Goal: Information Seeking & Learning: Compare options

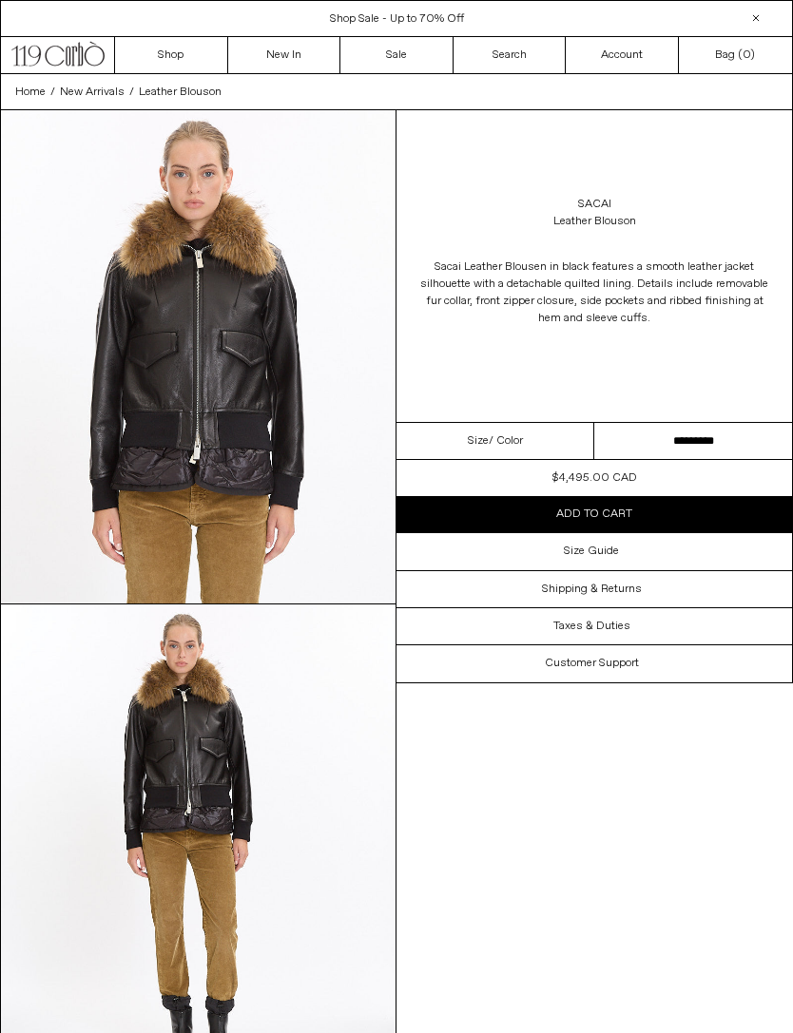
click at [292, 61] on link "New In" at bounding box center [284, 55] width 113 height 36
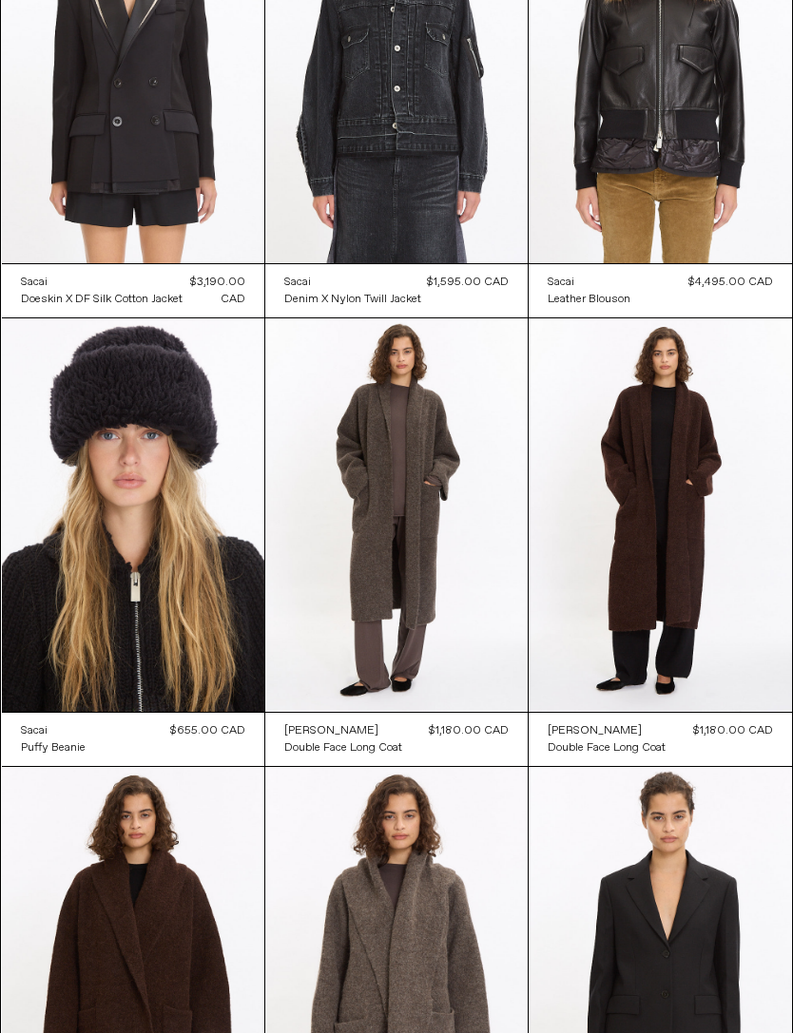
scroll to position [1147, 0]
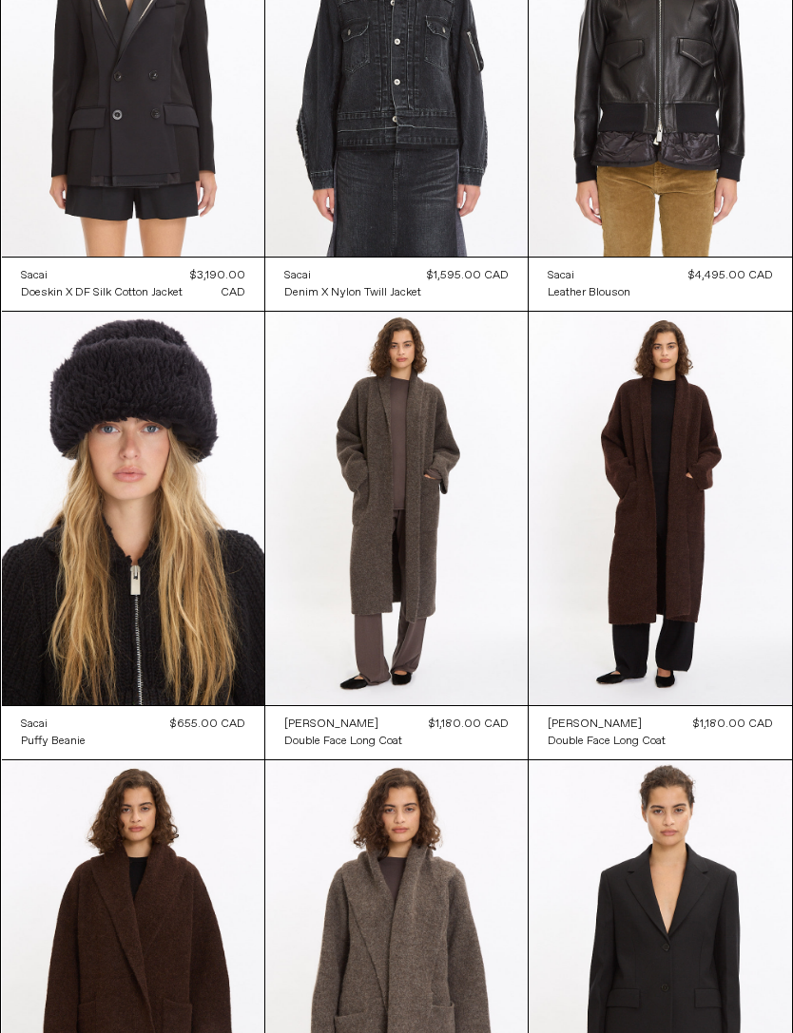
click at [97, 421] on at bounding box center [133, 509] width 262 height 394
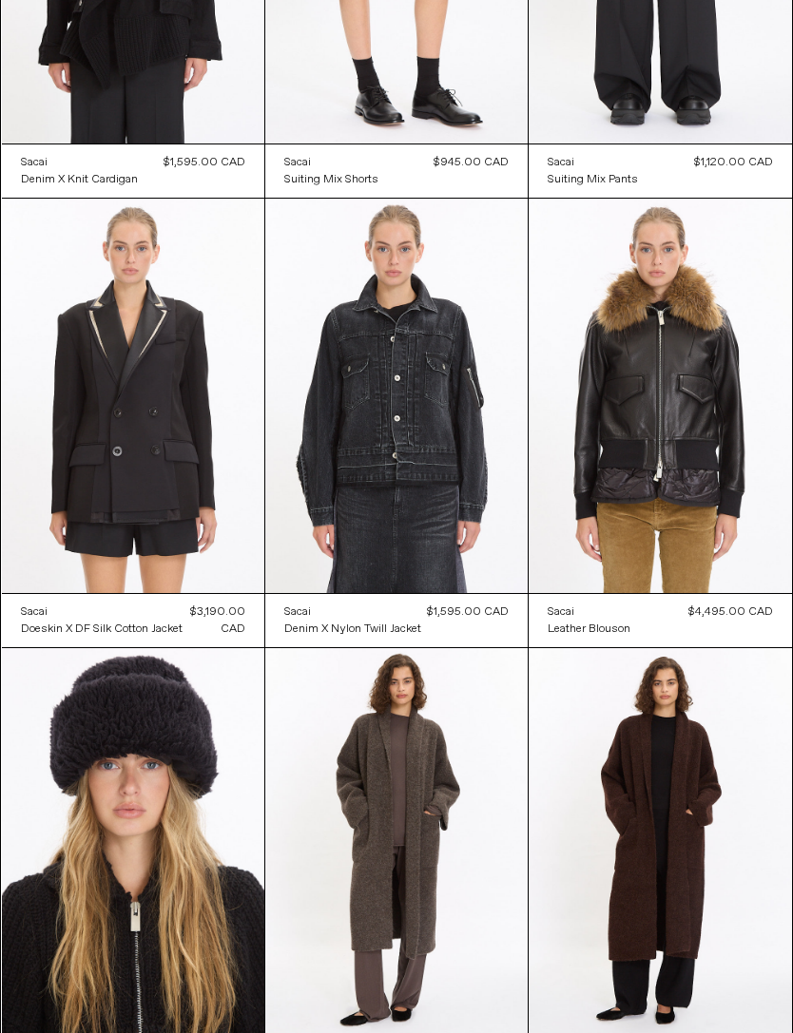
scroll to position [801, 0]
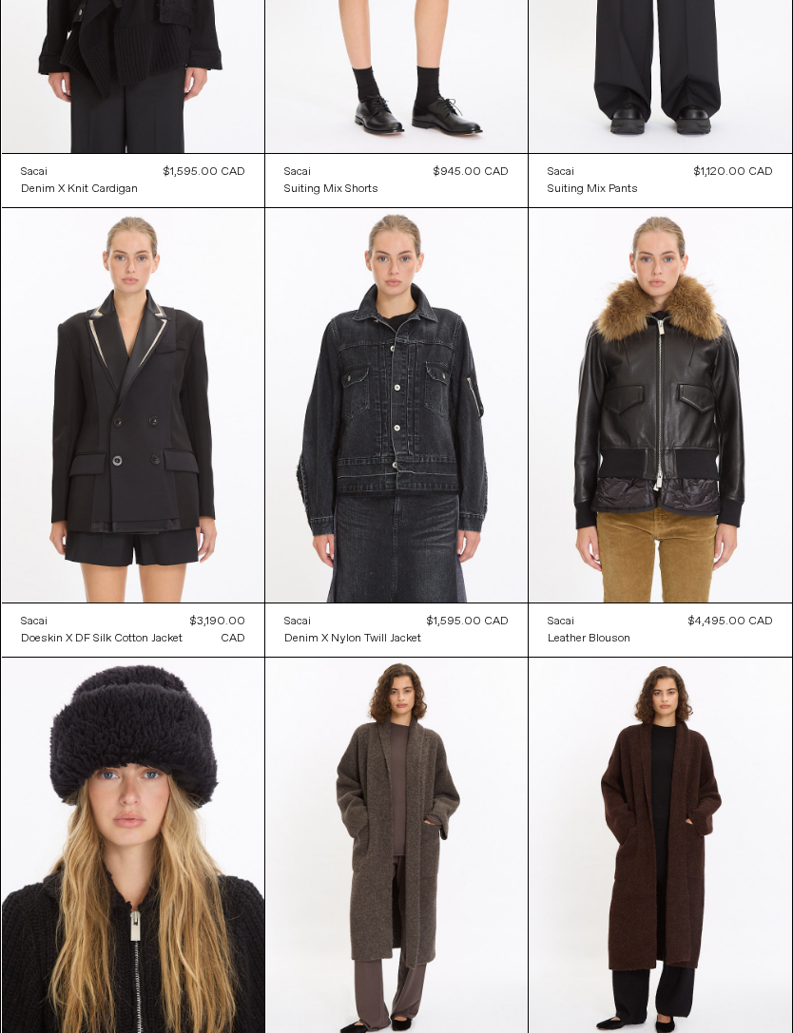
click at [137, 338] on at bounding box center [133, 405] width 262 height 394
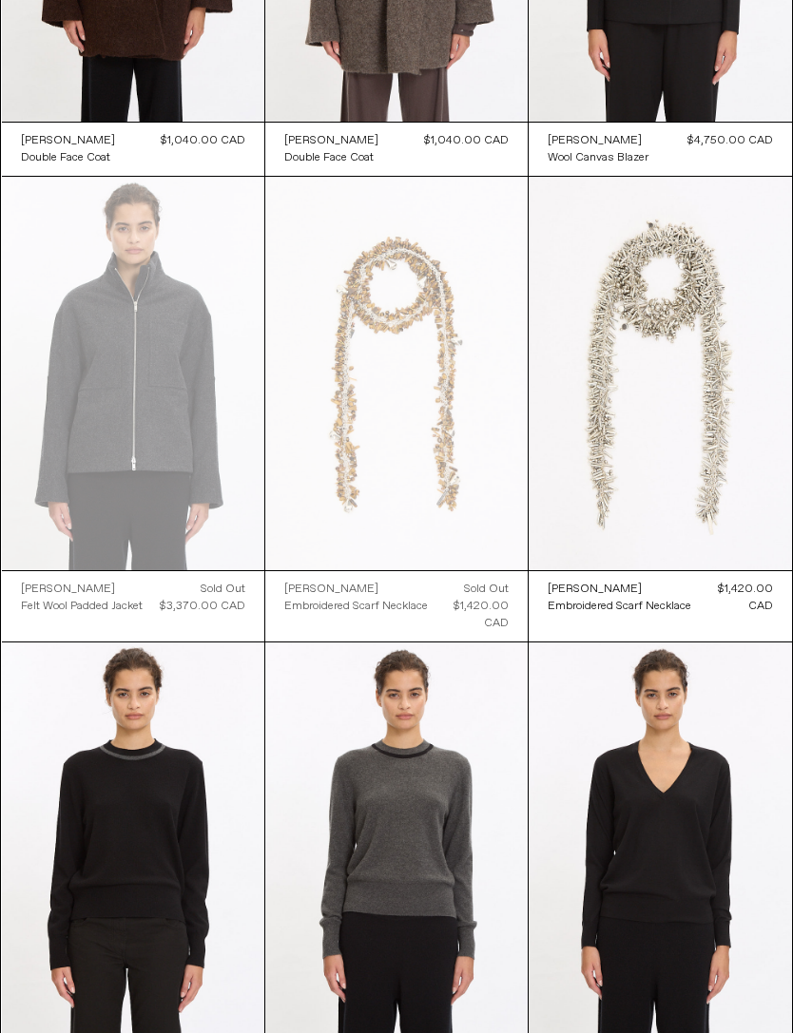
scroll to position [2181, 0]
click at [116, 308] on at bounding box center [133, 374] width 262 height 394
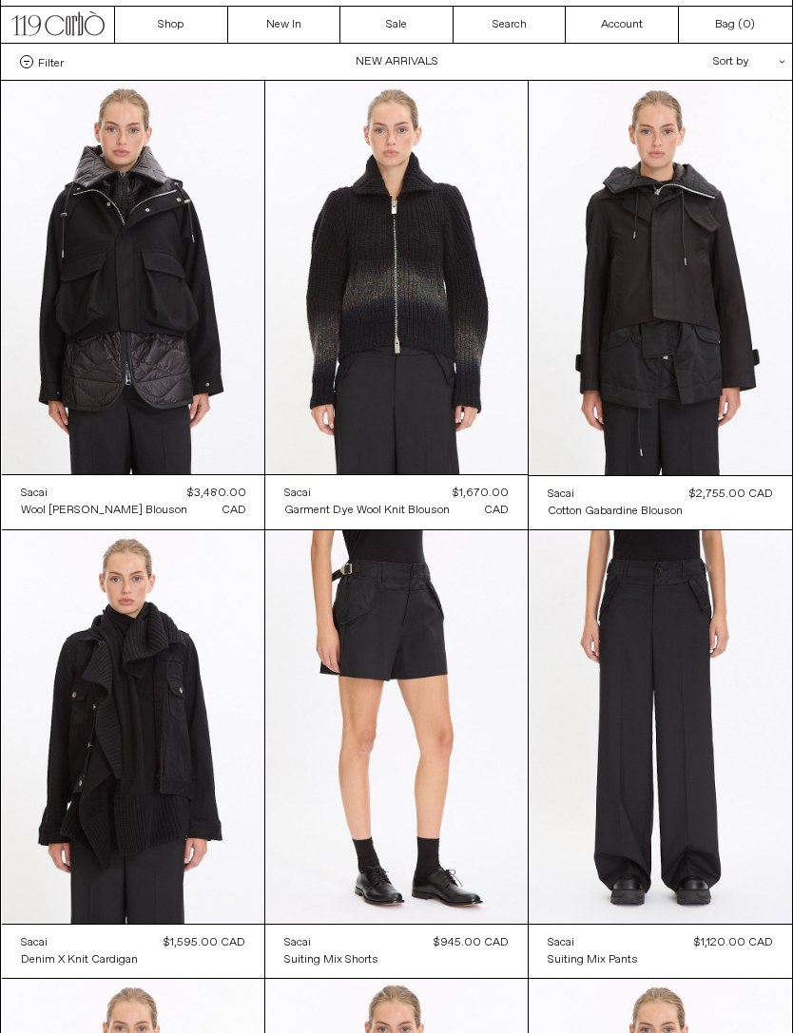
scroll to position [32, 0]
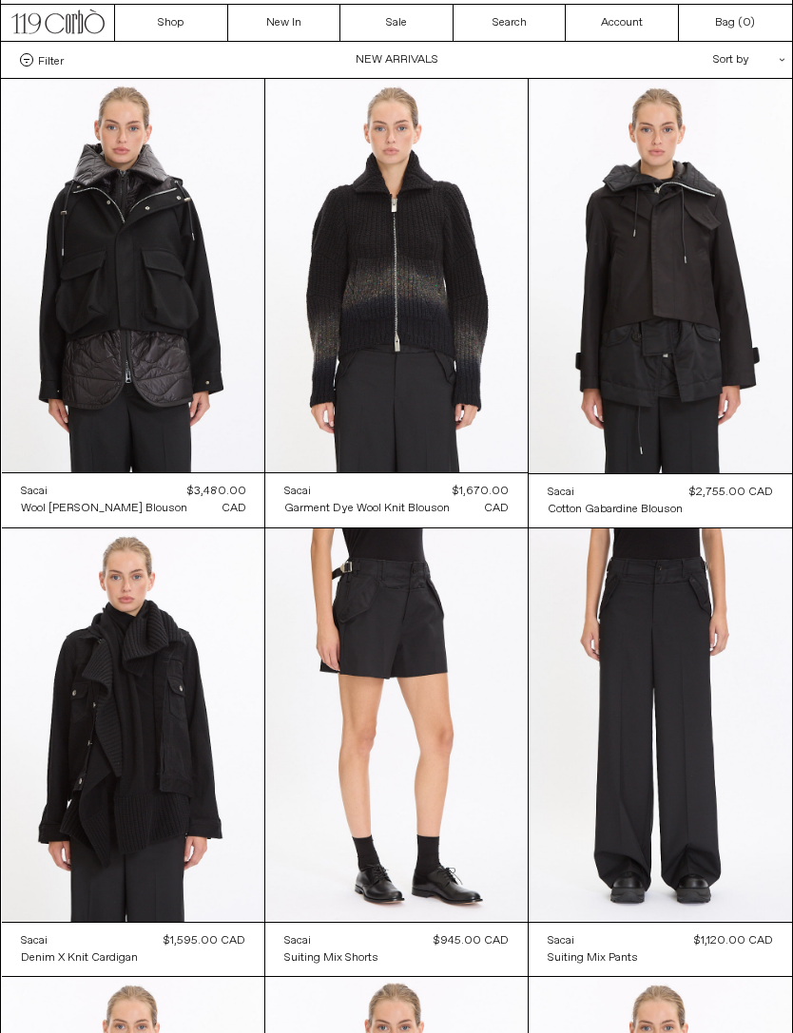
click at [418, 295] on at bounding box center [396, 276] width 262 height 394
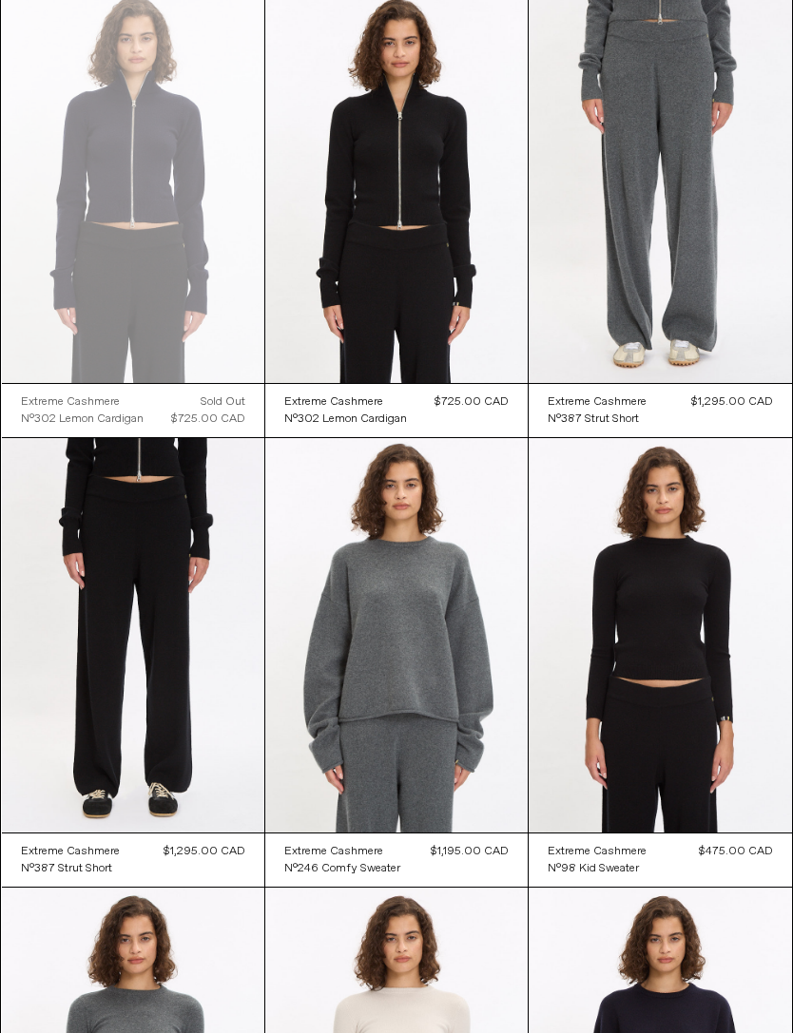
scroll to position [5978, 0]
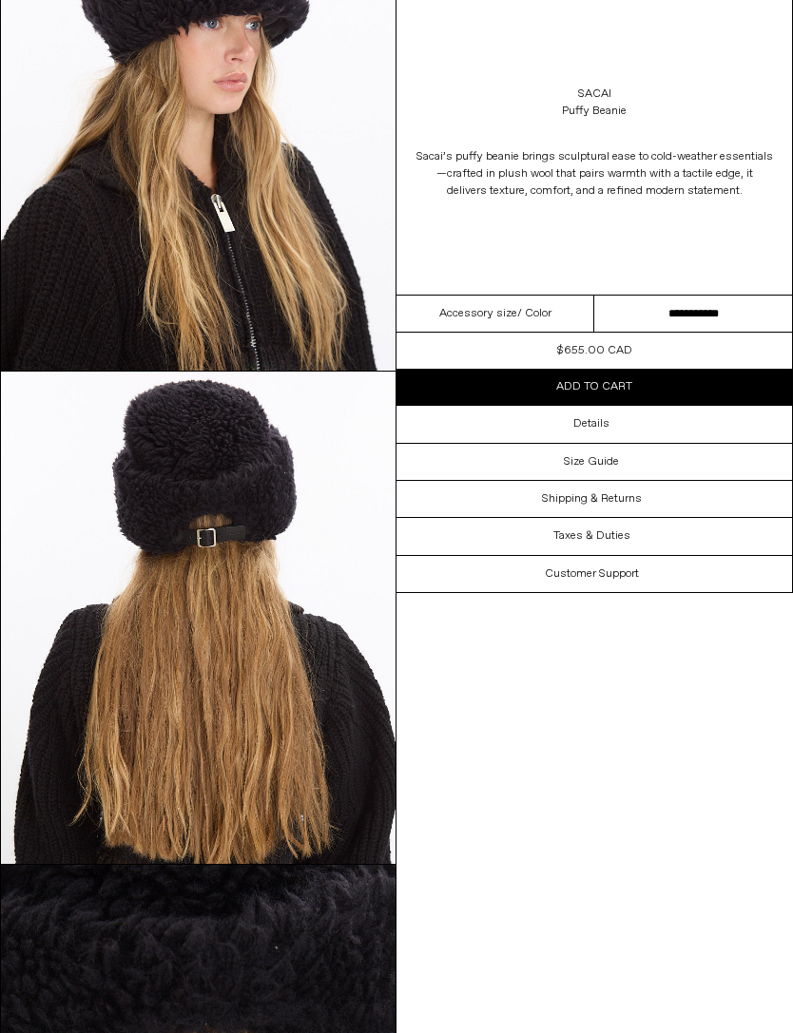
click at [720, 323] on select "**********" at bounding box center [693, 314] width 198 height 37
click at [645, 420] on div "Details" at bounding box center [593, 424] width 395 height 36
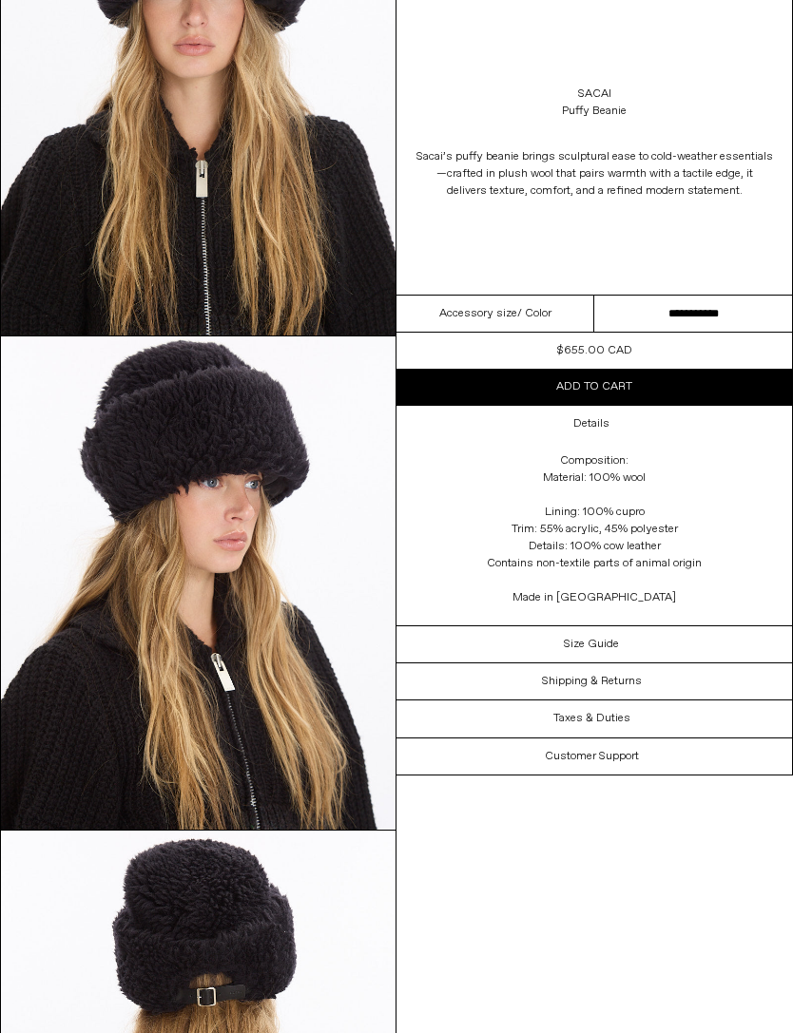
scroll to position [244, 0]
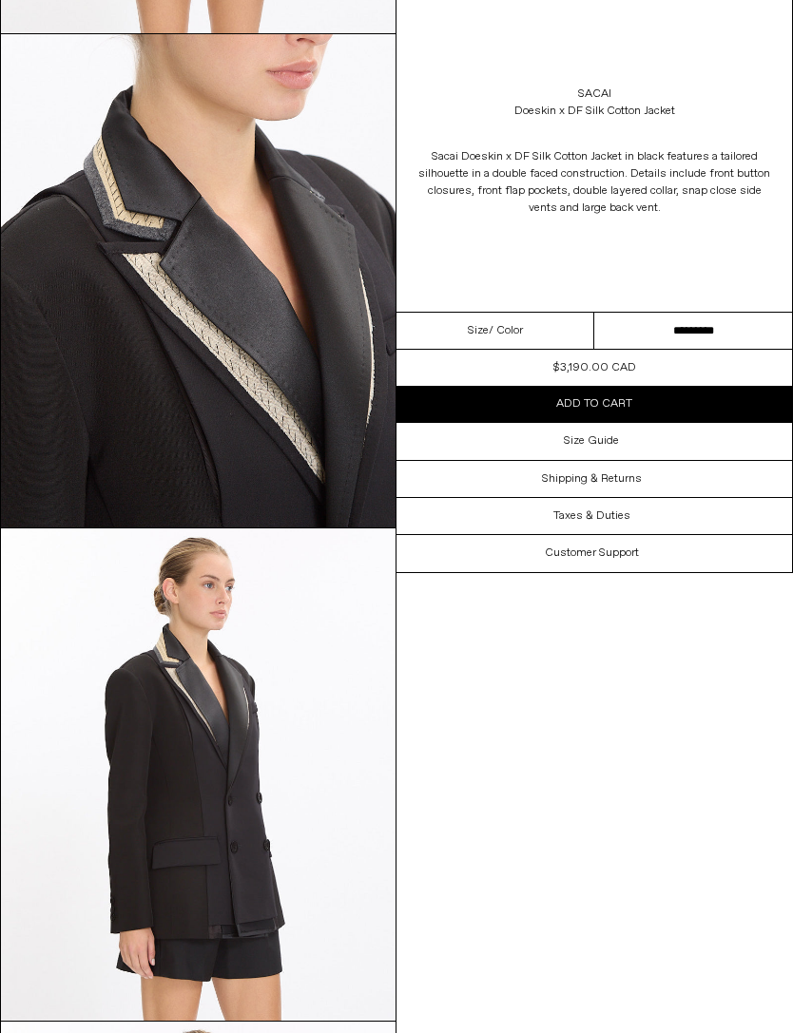
scroll to position [571, 0]
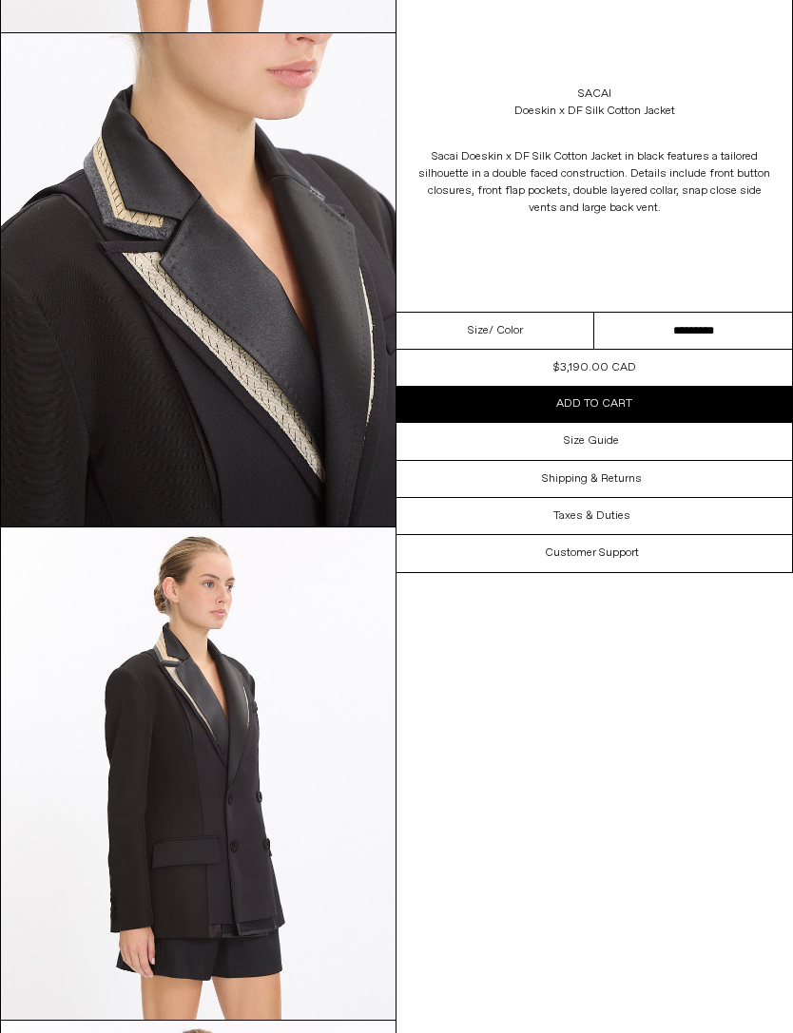
click at [717, 332] on select "********* *********" at bounding box center [693, 331] width 198 height 37
select select "**********"
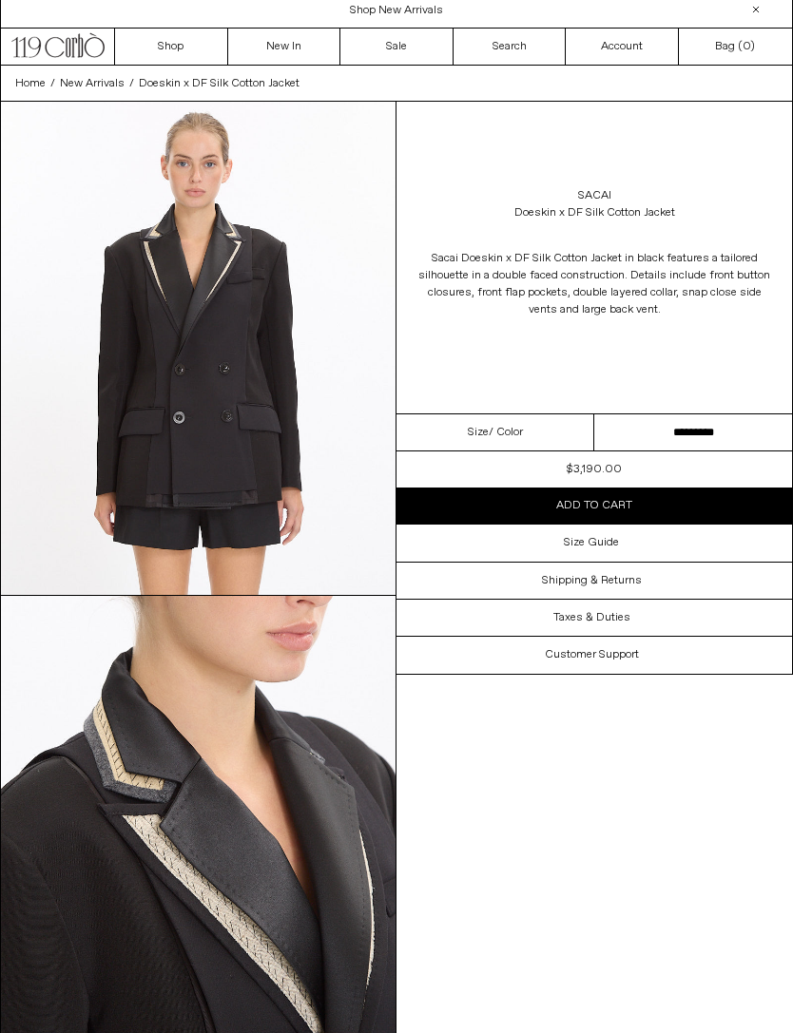
scroll to position [0, 0]
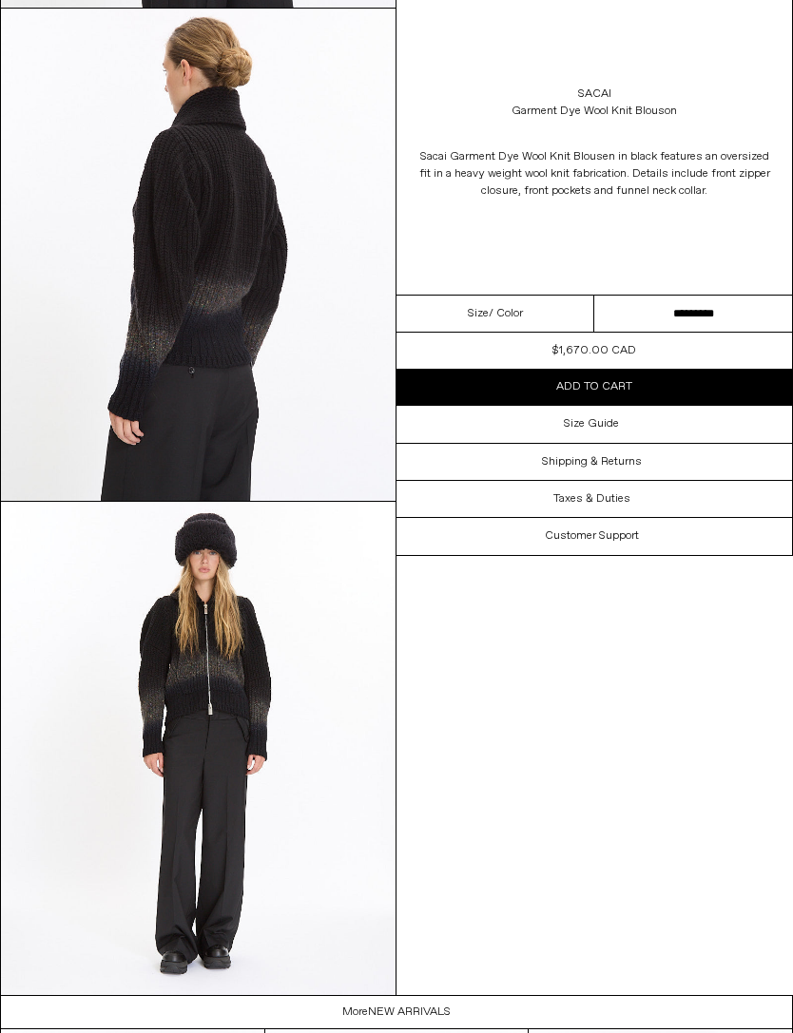
scroll to position [1090, 0]
click at [740, 314] on select "*********" at bounding box center [693, 314] width 198 height 37
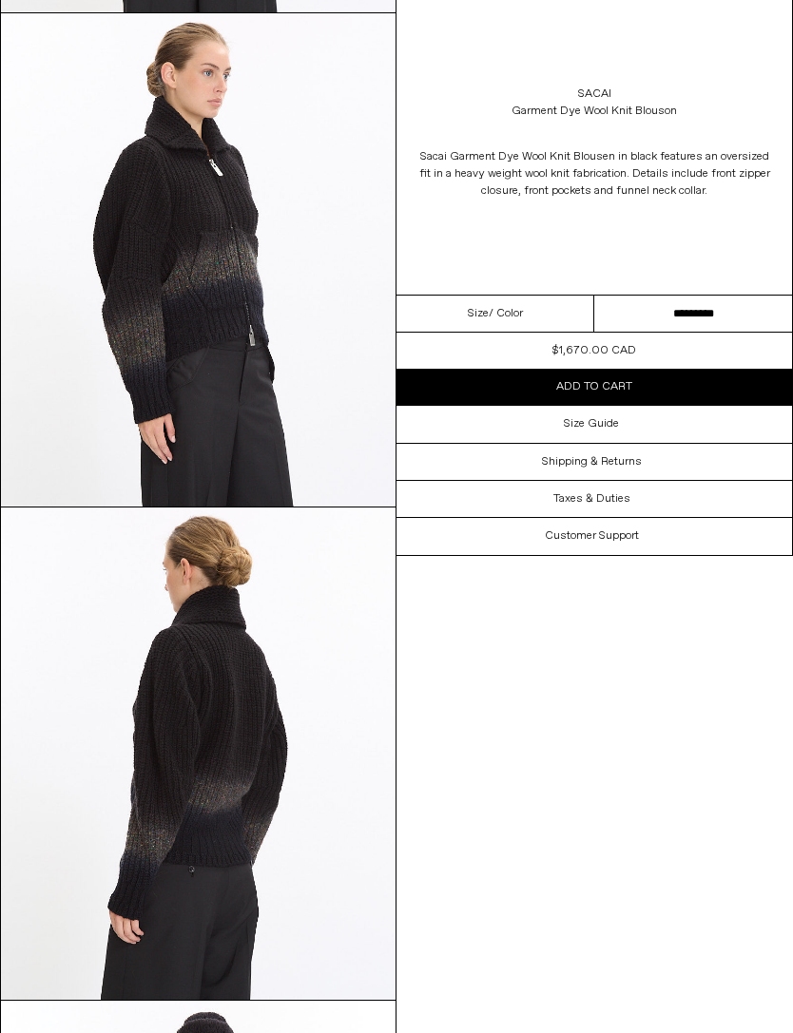
scroll to position [590, 0]
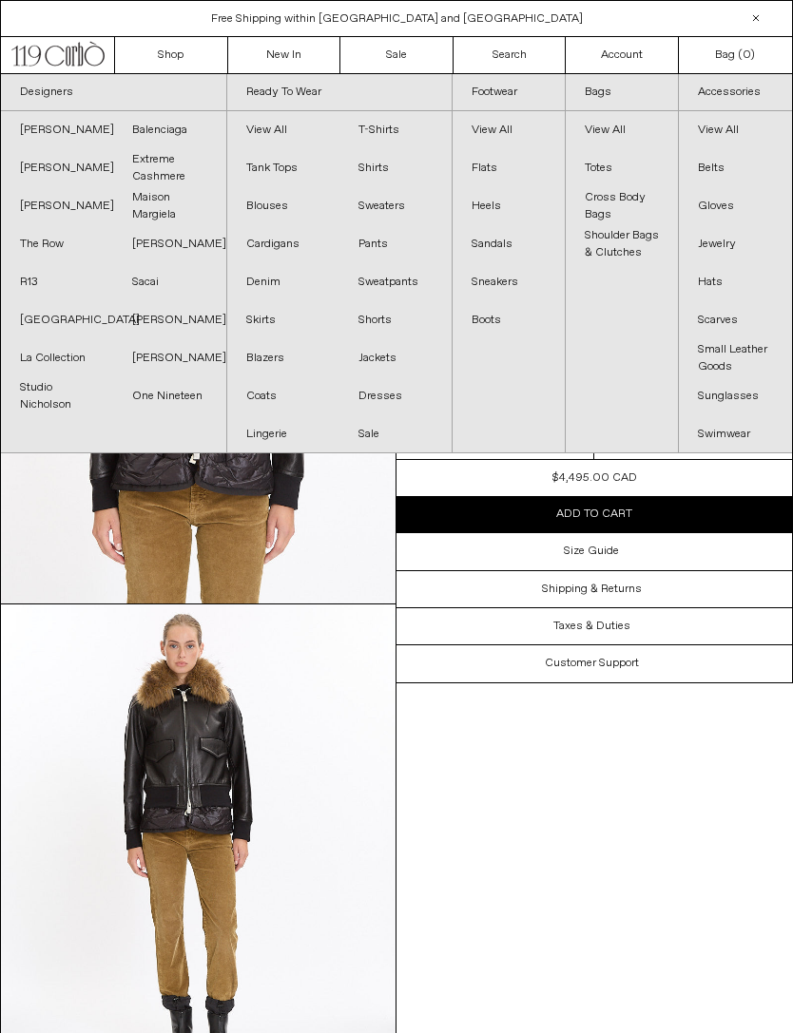
click at [161, 131] on link "Balenciaga" at bounding box center [169, 130] width 112 height 38
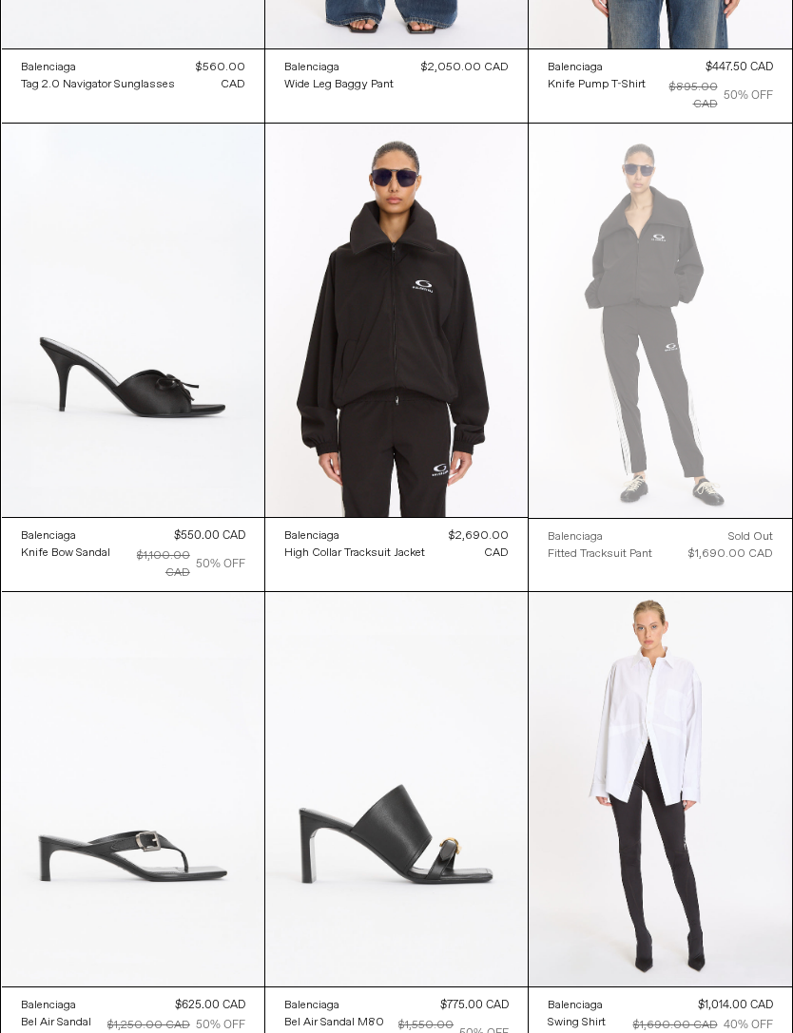
scroll to position [929, 0]
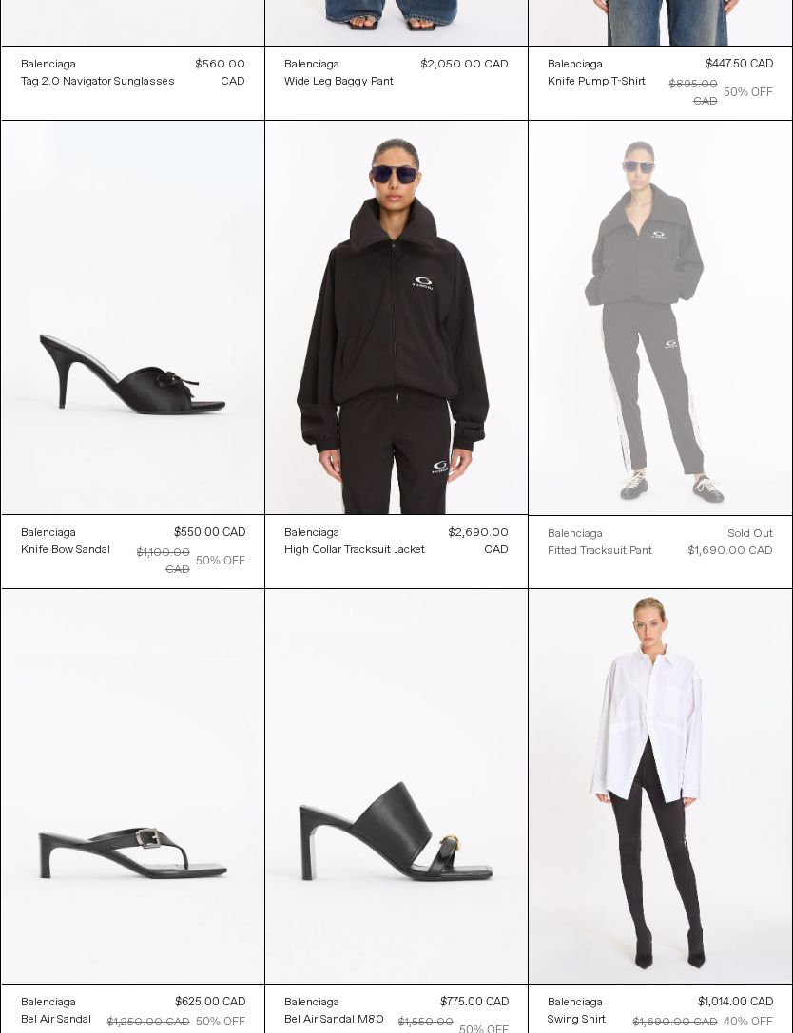
click at [433, 300] on at bounding box center [396, 318] width 262 height 394
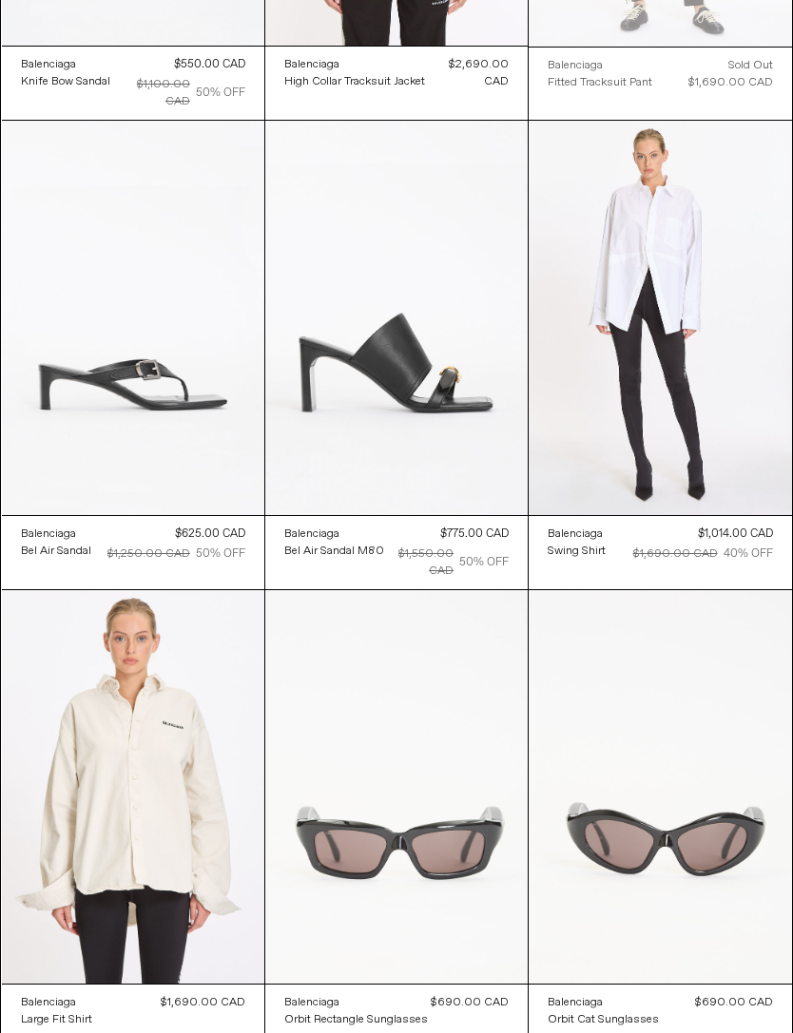
scroll to position [1392, 0]
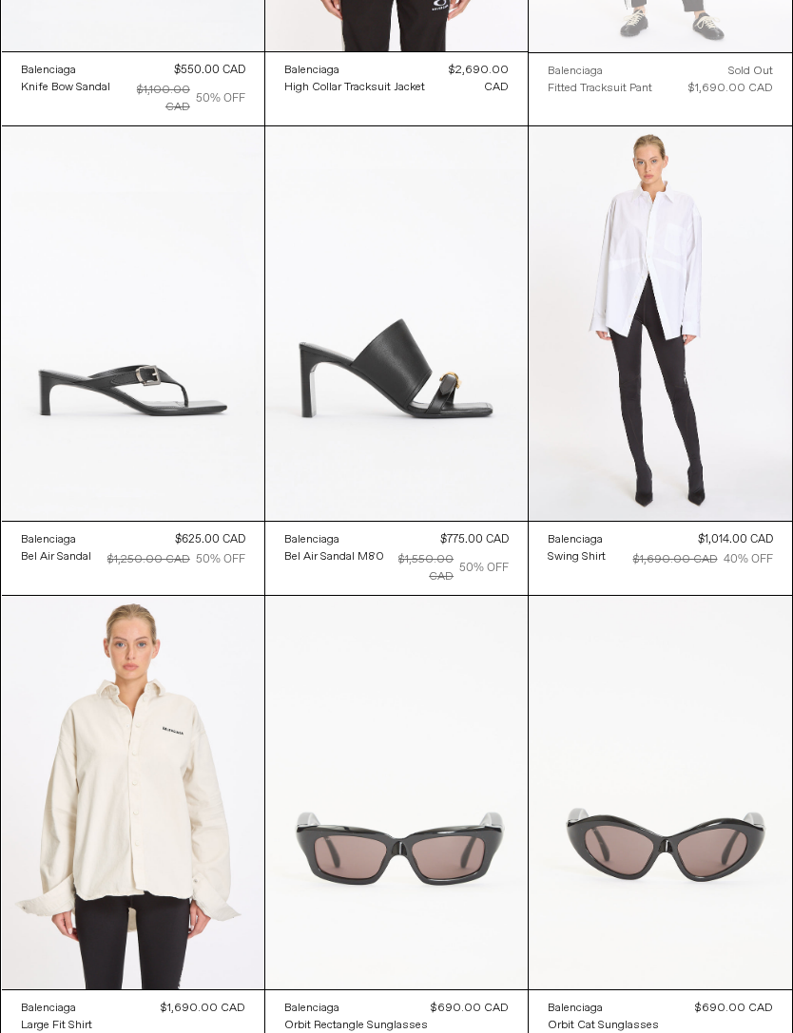
click at [706, 351] on at bounding box center [660, 323] width 262 height 394
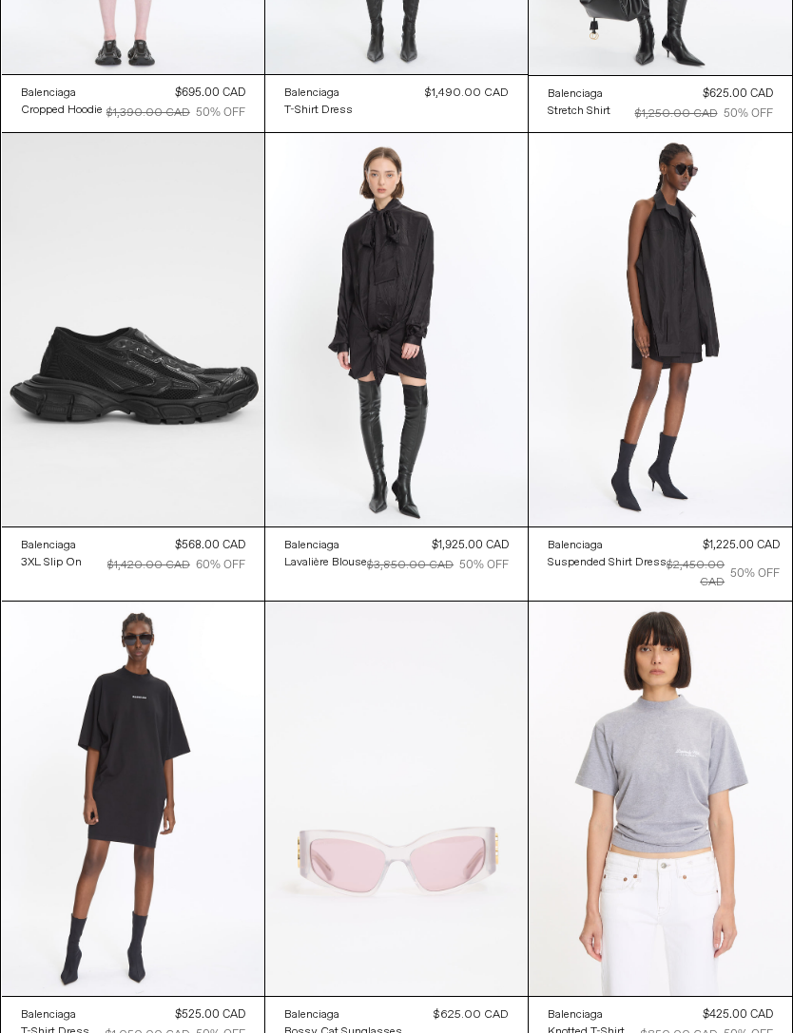
scroll to position [3205, 0]
click at [134, 272] on at bounding box center [133, 330] width 262 height 394
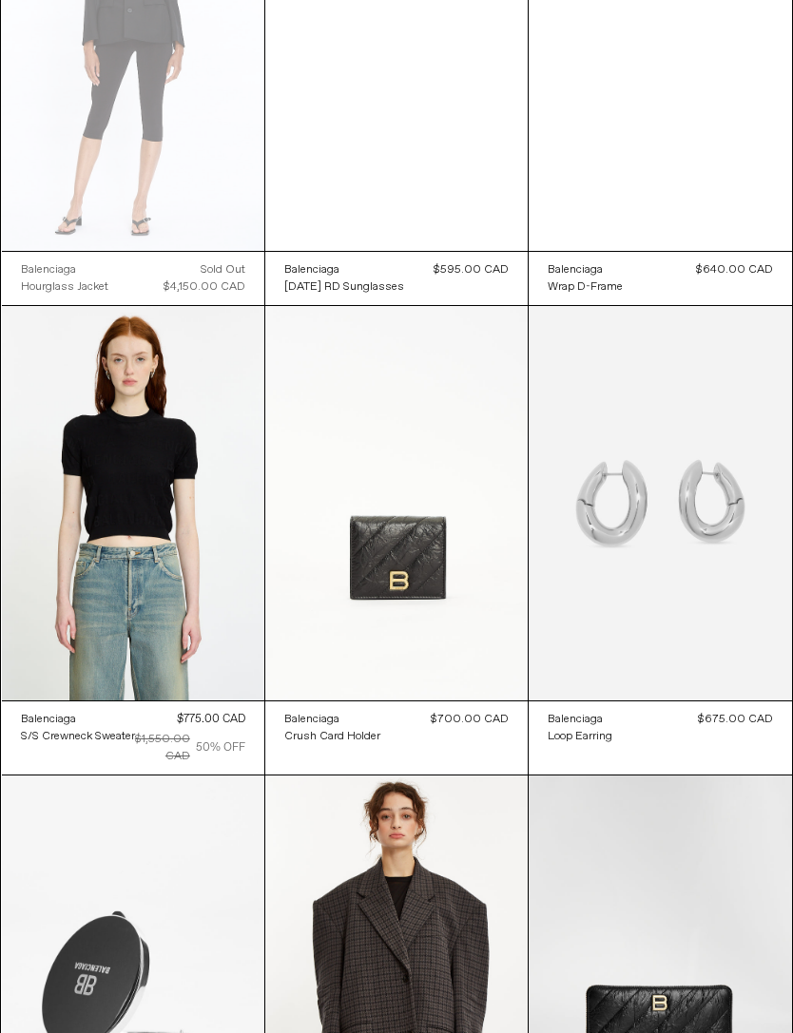
scroll to position [4393, 0]
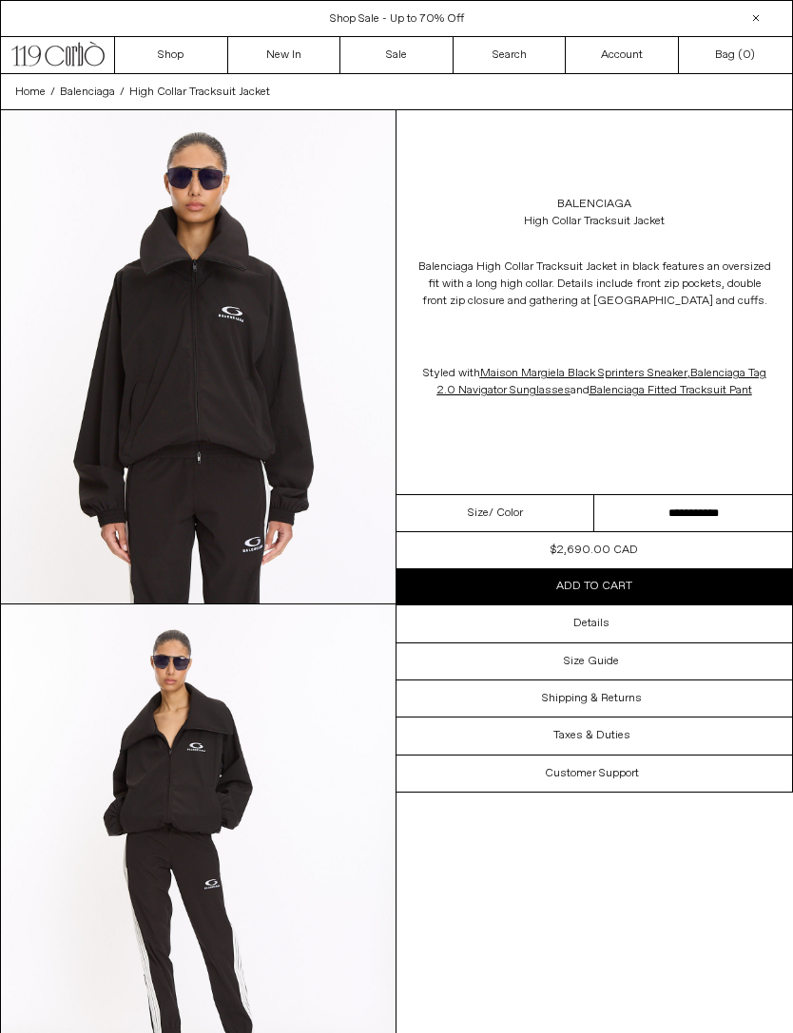
click at [702, 506] on select "**********" at bounding box center [693, 513] width 198 height 37
select select "**********"
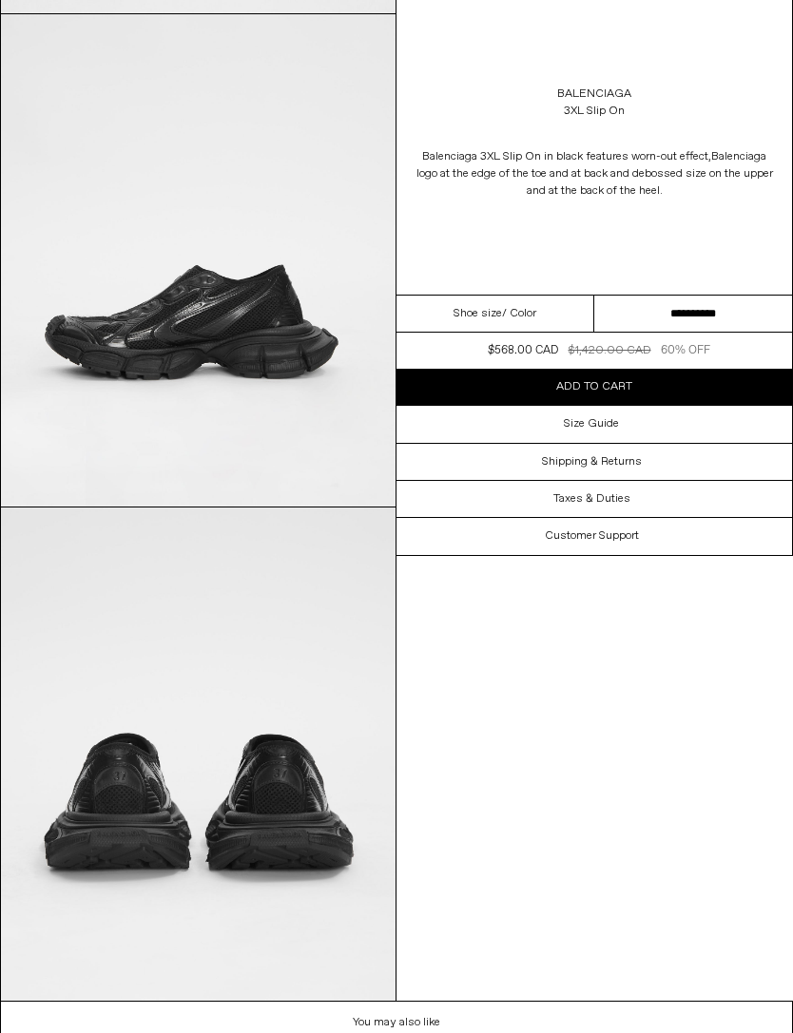
scroll to position [976, 0]
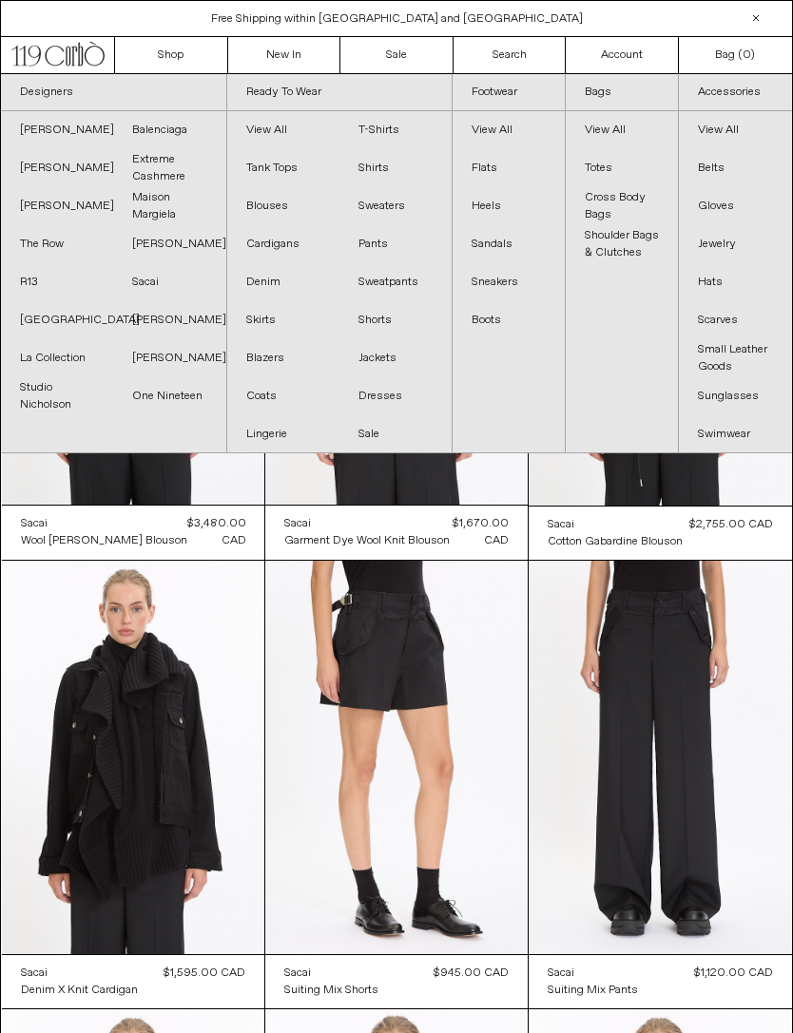
click at [145, 359] on link "[PERSON_NAME]" at bounding box center [169, 358] width 112 height 38
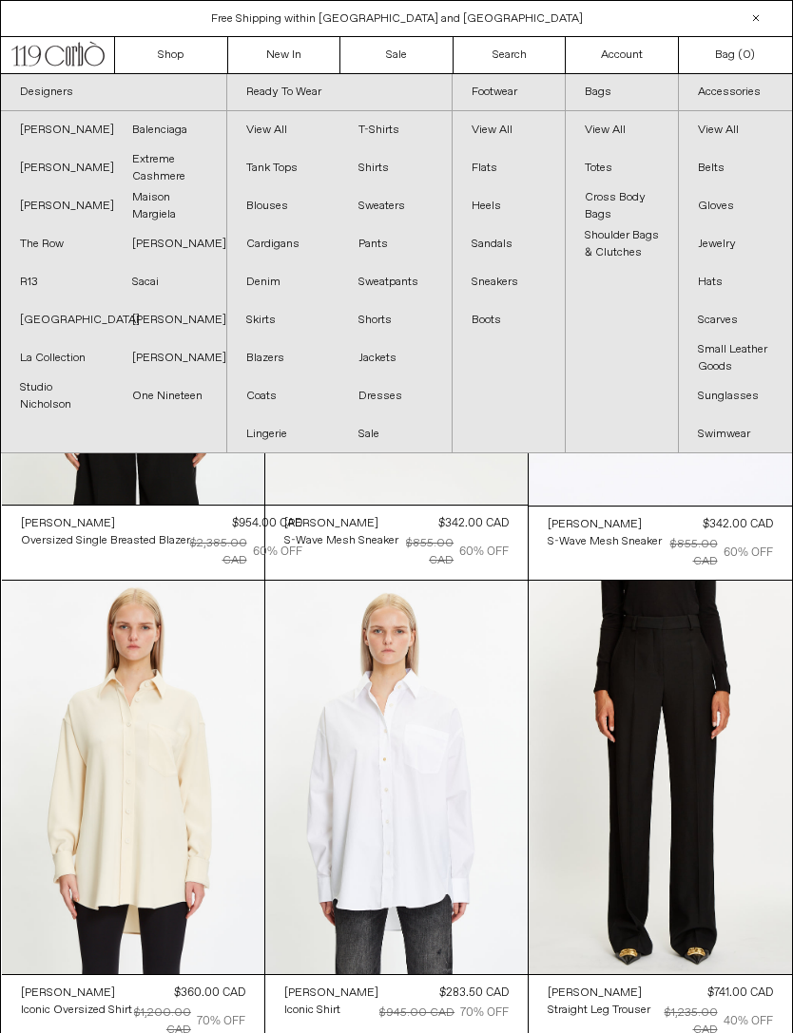
click at [64, 240] on link "The Row" at bounding box center [57, 244] width 112 height 38
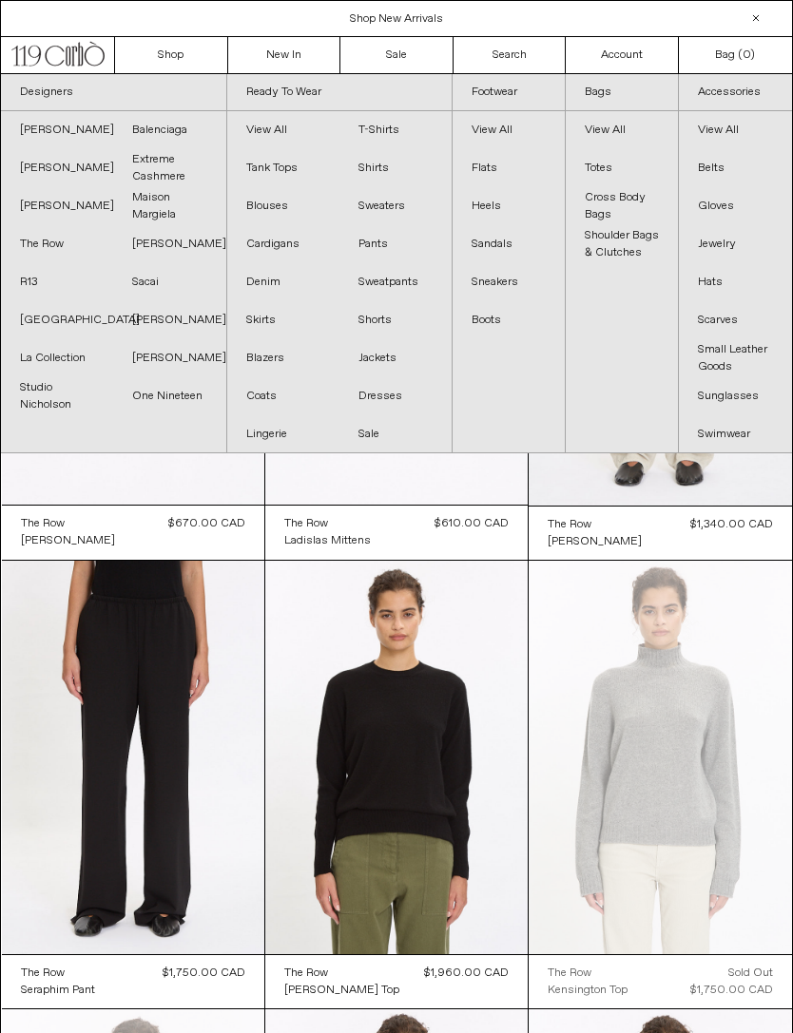
click at [41, 162] on link "[PERSON_NAME]" at bounding box center [57, 168] width 112 height 38
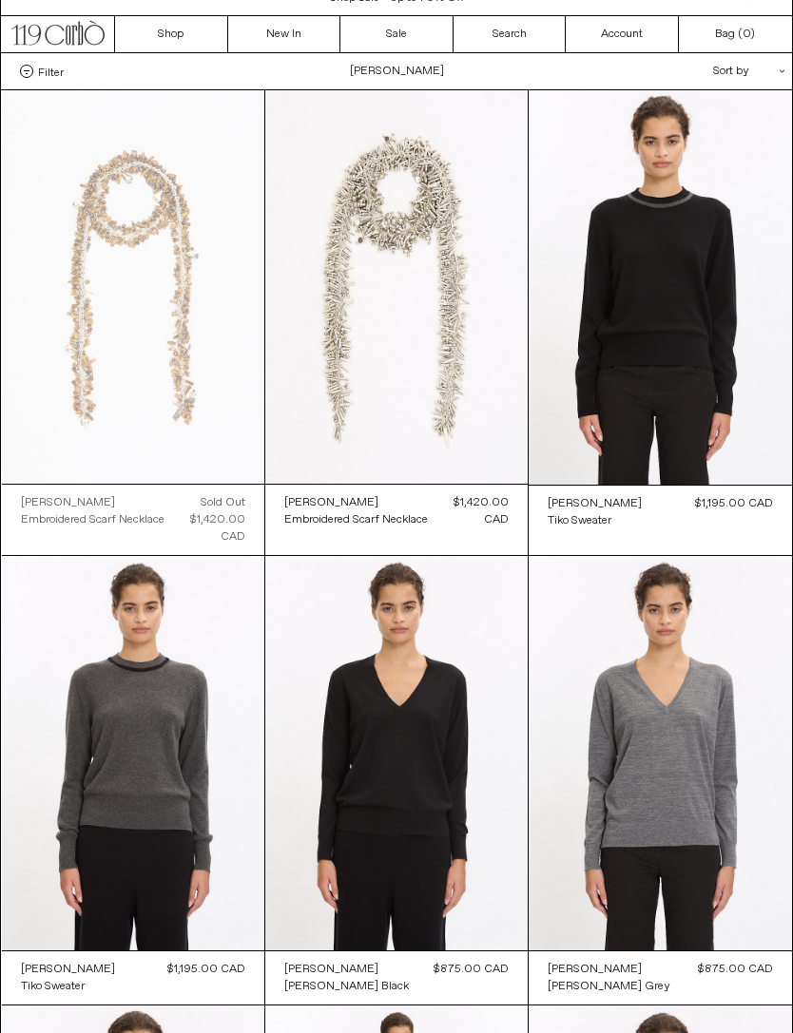
scroll to position [19, 0]
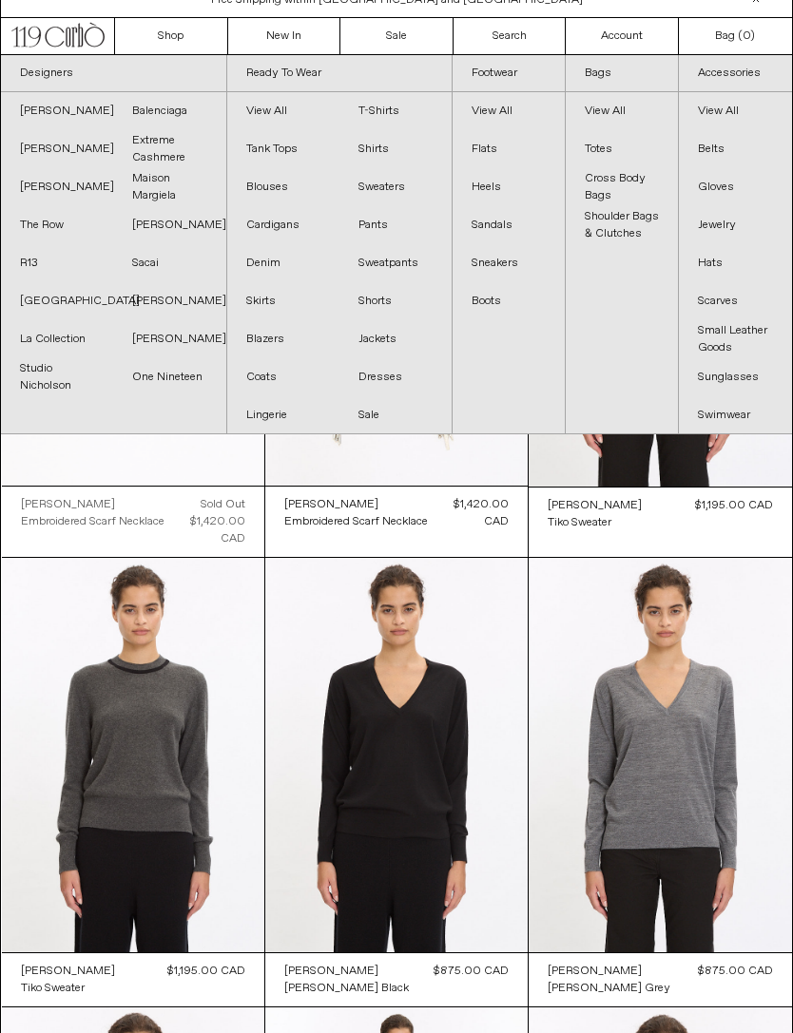
click at [161, 202] on link "Maison Margiela" at bounding box center [169, 187] width 112 height 38
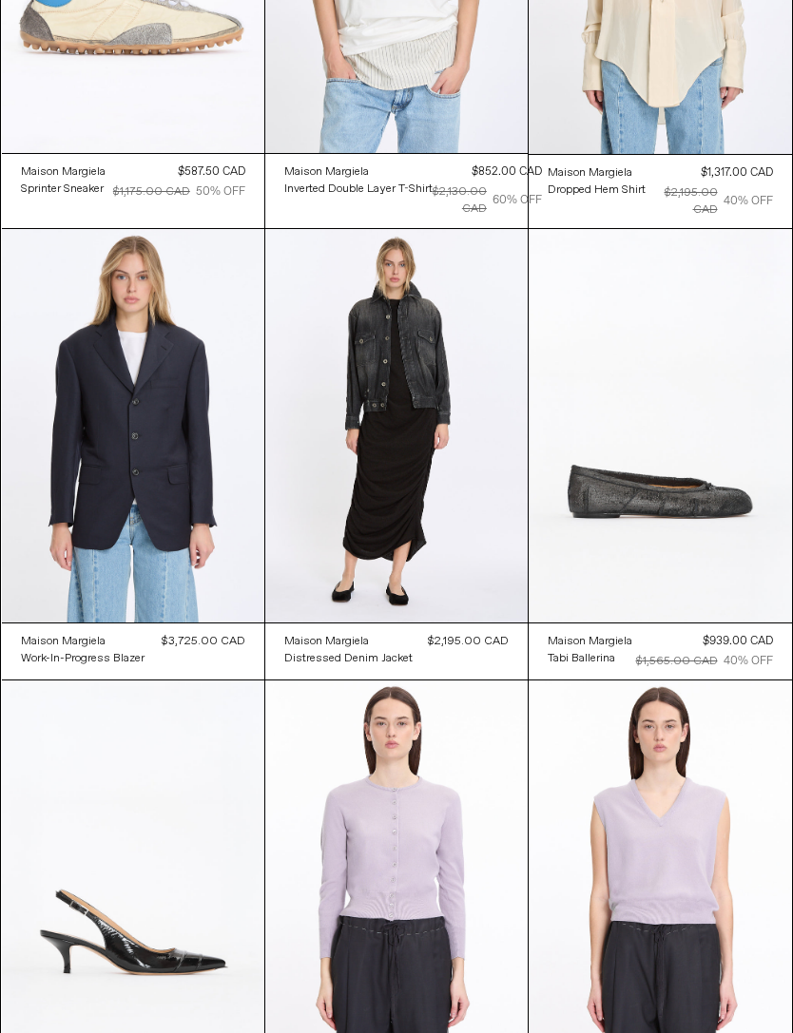
scroll to position [394, 0]
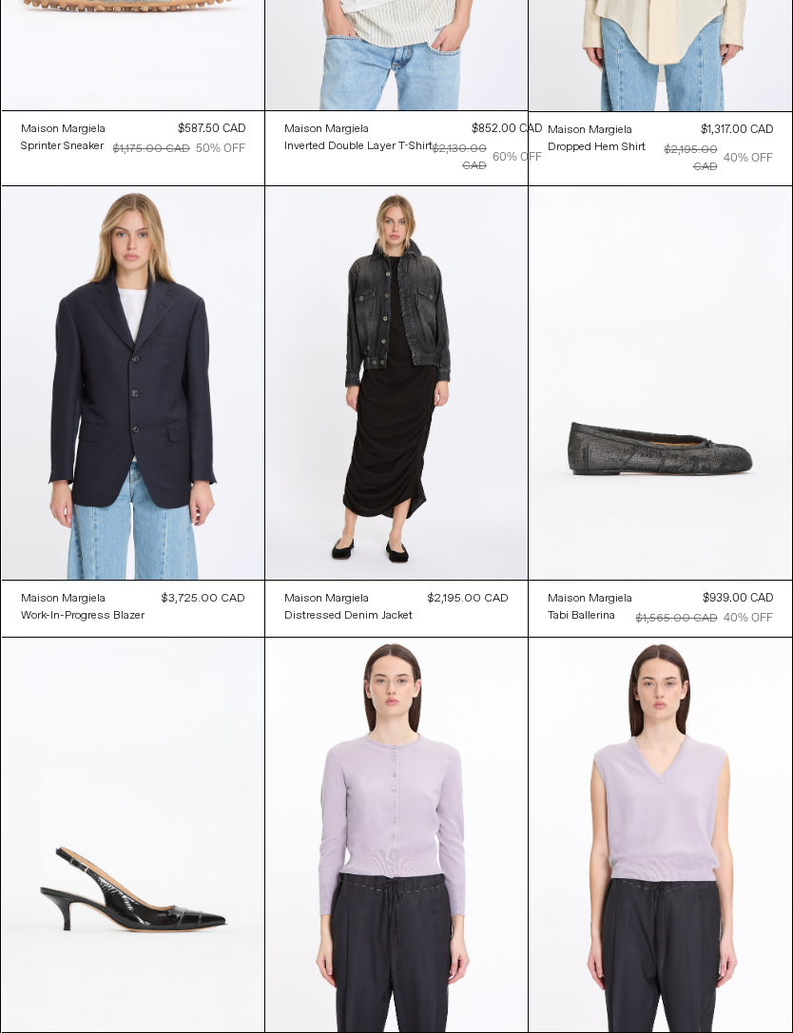
click at [146, 295] on at bounding box center [133, 383] width 262 height 394
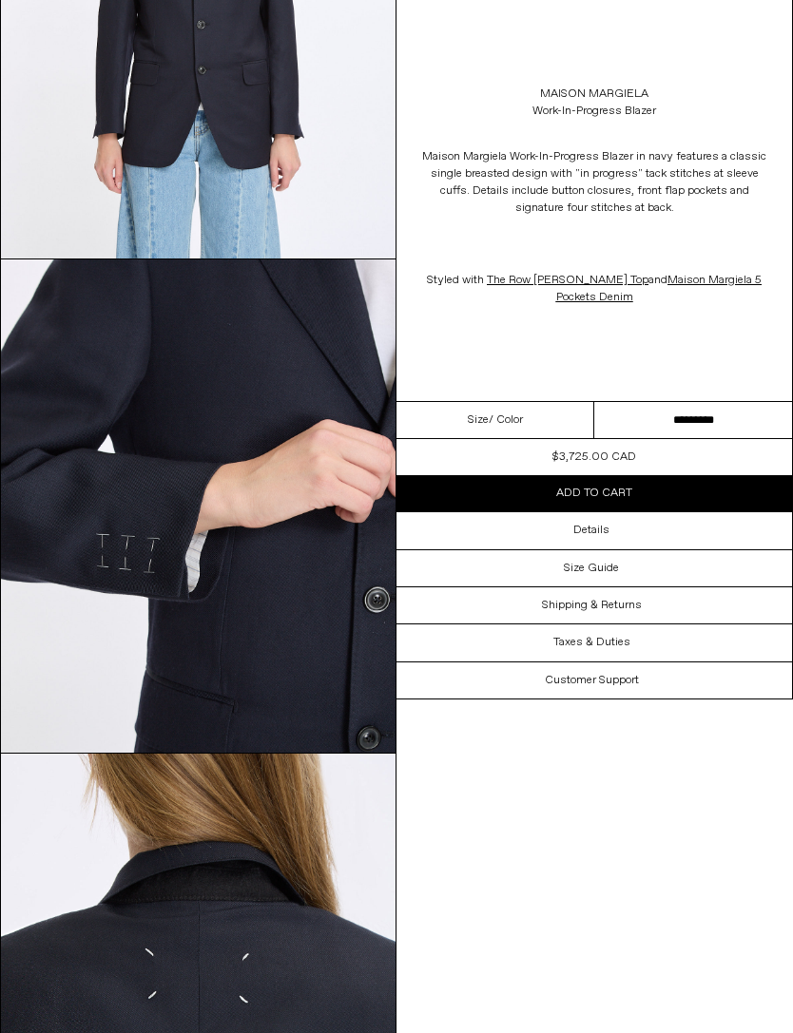
scroll to position [346, 0]
click at [713, 412] on select "**********" at bounding box center [693, 420] width 198 height 37
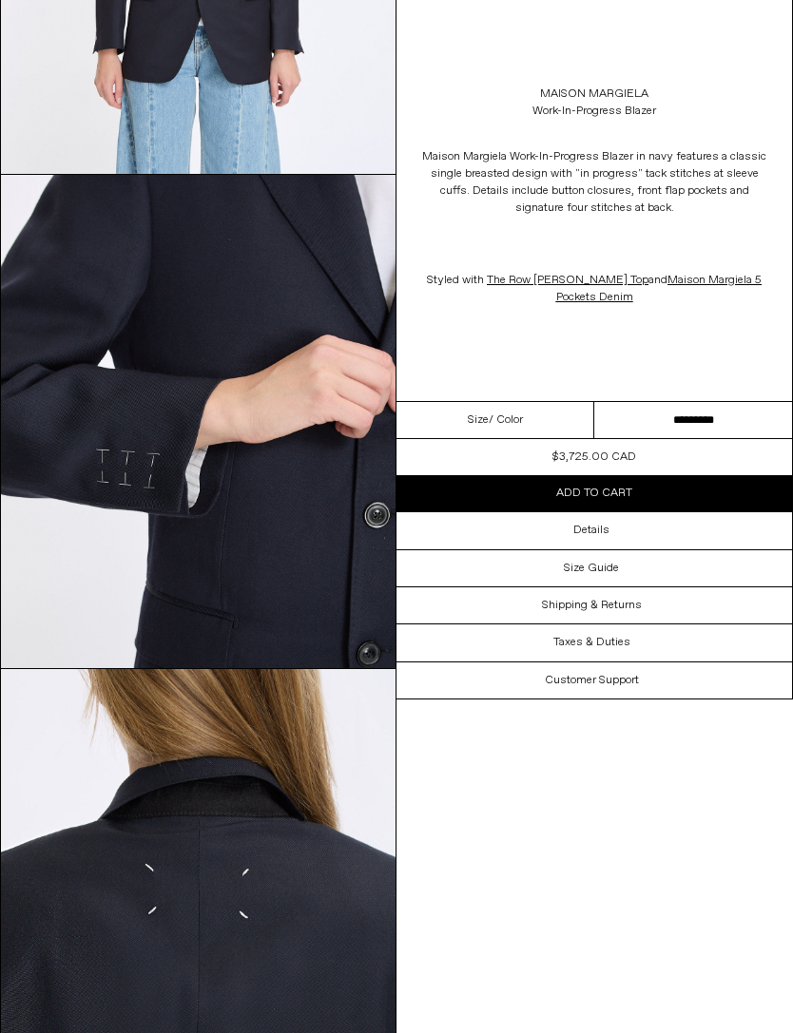
scroll to position [429, 0]
